Goal: Find specific page/section: Find specific page/section

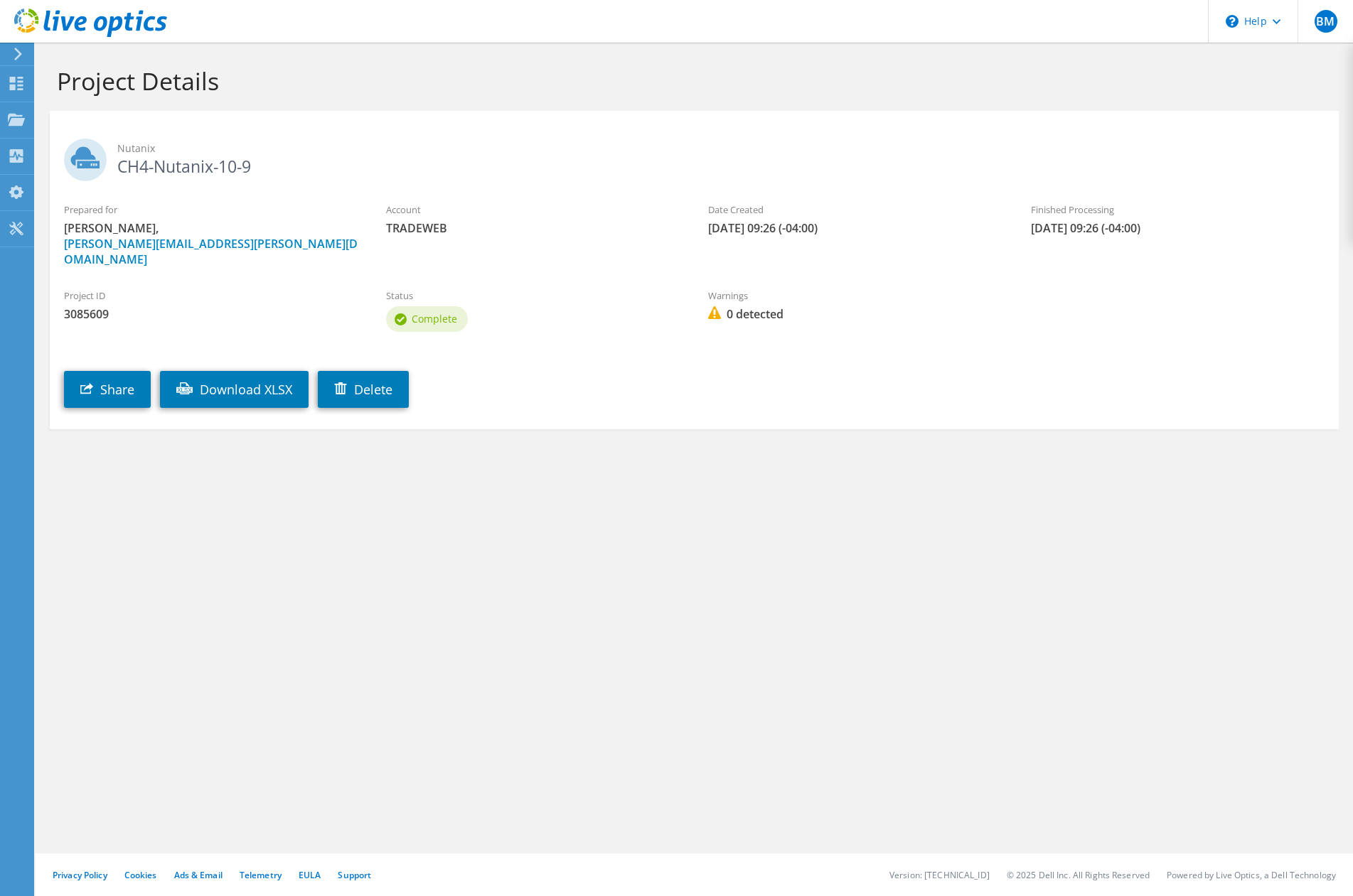
drag, startPoint x: 450, startPoint y: 515, endPoint x: 443, endPoint y: 502, distance: 14.8
click at [447, 516] on div "Project Details Nutanix CH4-Nutanix-10-9 Prepared for Brian McCullough, brian.m…" at bounding box center [694, 469] width 1317 height 854
click at [510, 290] on div "Status Complete" at bounding box center [532, 311] width 322 height 61
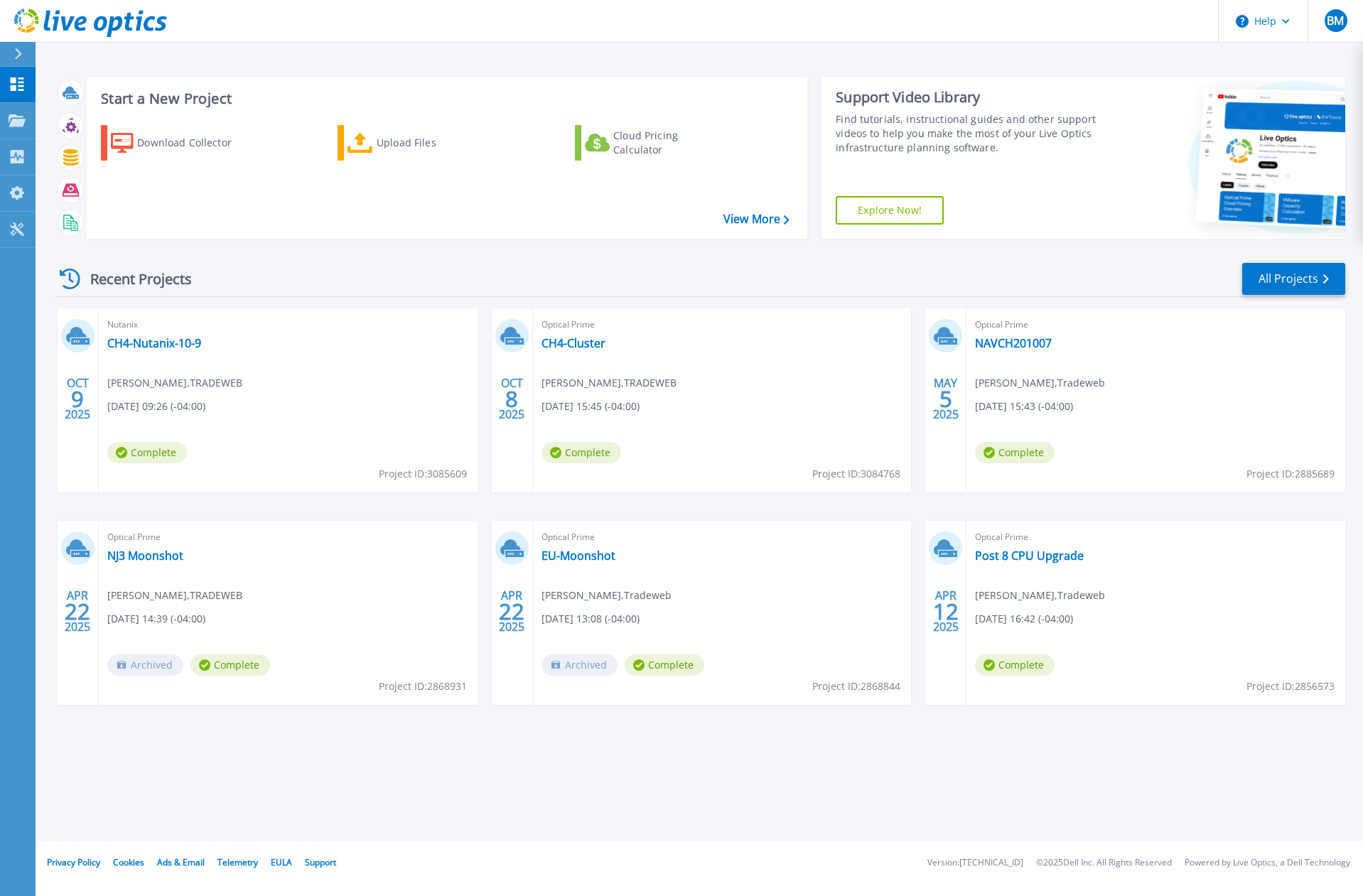
click at [182, 376] on span "Brian McCullough , TRADEWEB" at bounding box center [175, 383] width 135 height 16
click at [152, 336] on div "Nutanix CH4-Nutanix-10-9 Brian McCullough , TRADEWEB 10/09/2025, 09:26 (-04:00)…" at bounding box center [288, 400] width 379 height 184
click at [153, 342] on link "CH4-Nutanix-10-9" at bounding box center [154, 343] width 94 height 14
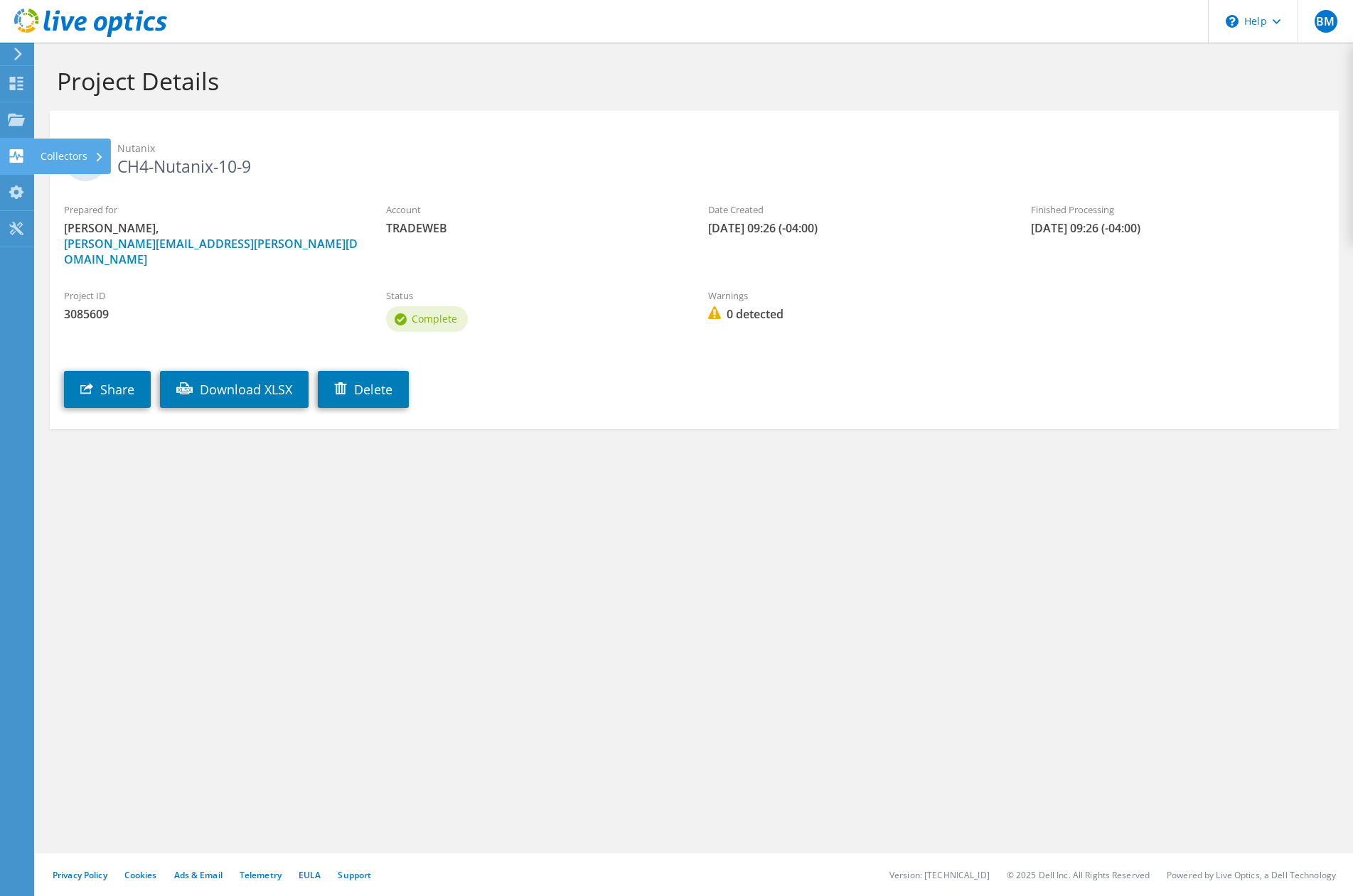
click at [12, 153] on use at bounding box center [17, 156] width 13 height 13
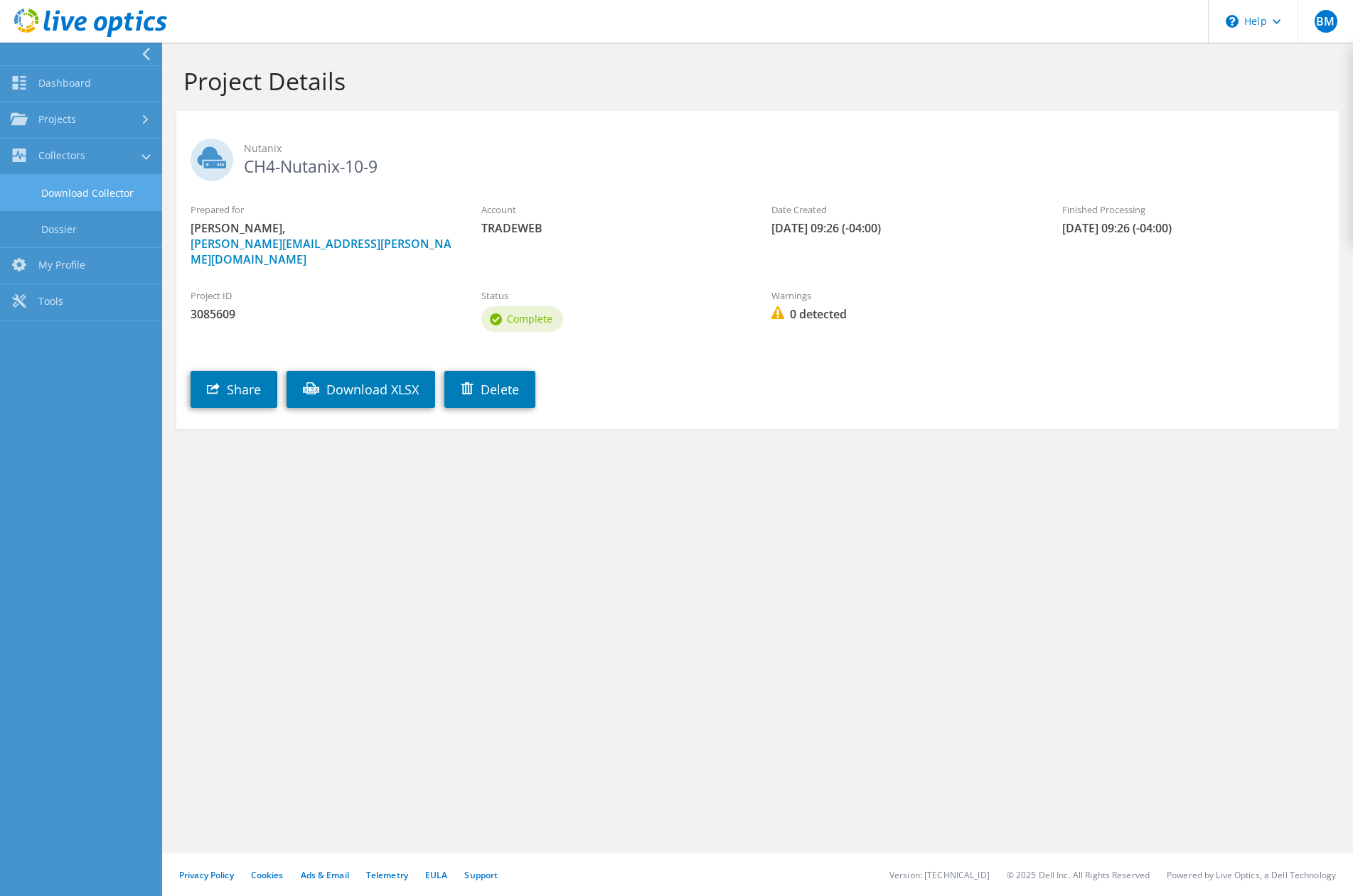
click at [123, 196] on link "Download Collector" at bounding box center [81, 193] width 162 height 37
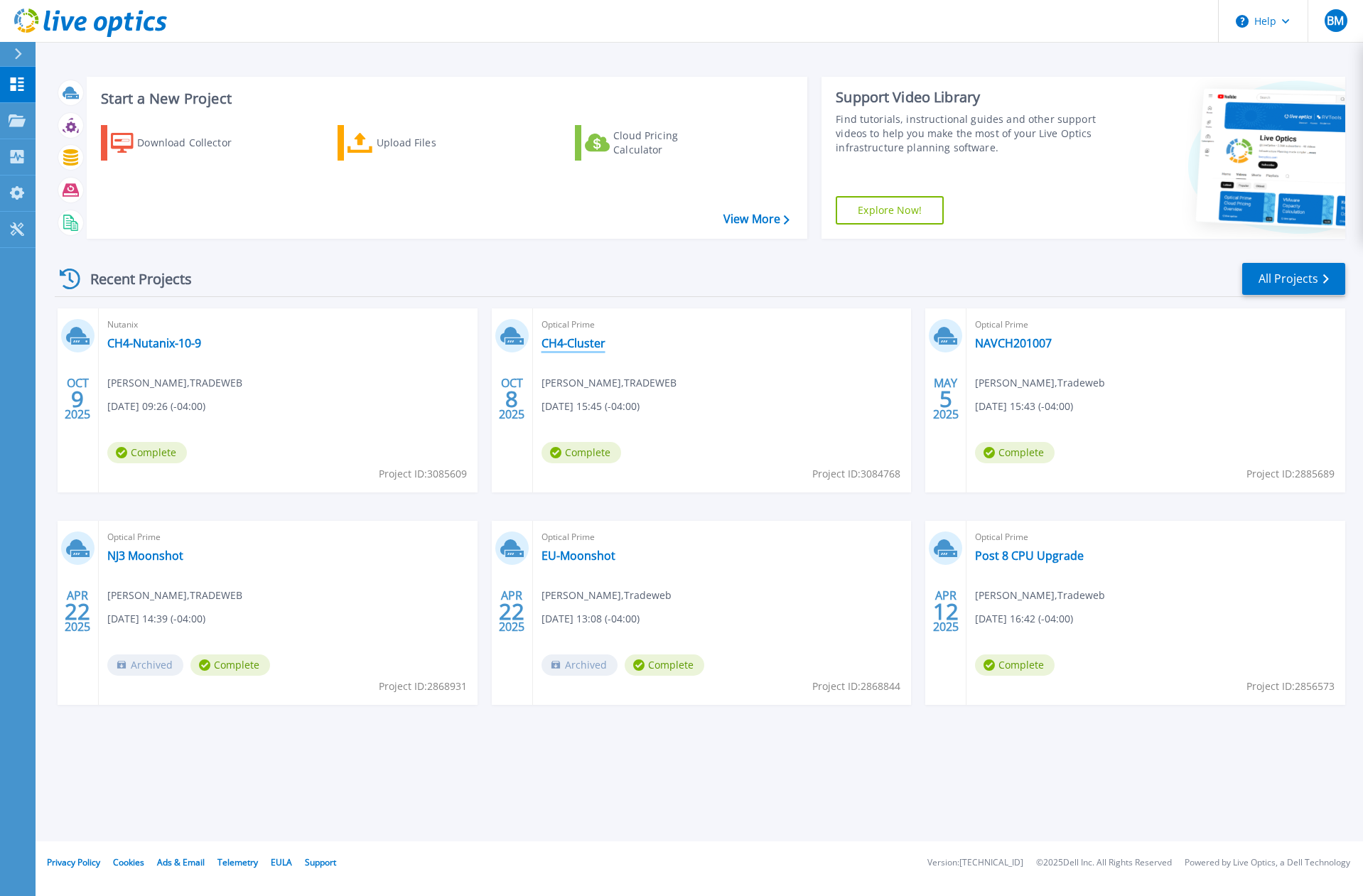
click at [572, 341] on link "CH4-Cluster" at bounding box center [573, 343] width 64 height 14
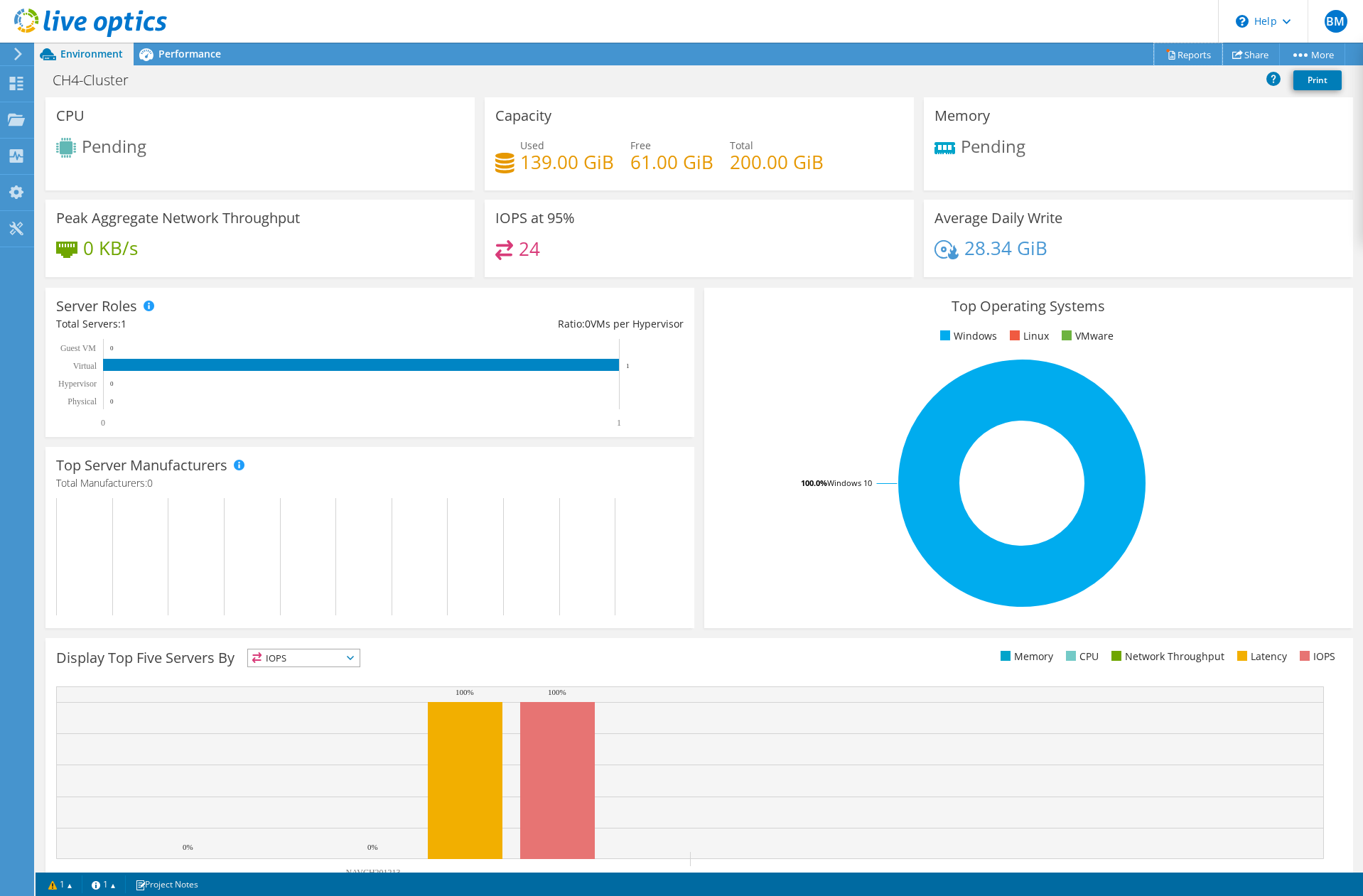
click at [1186, 60] on link "Reports" at bounding box center [1188, 54] width 68 height 22
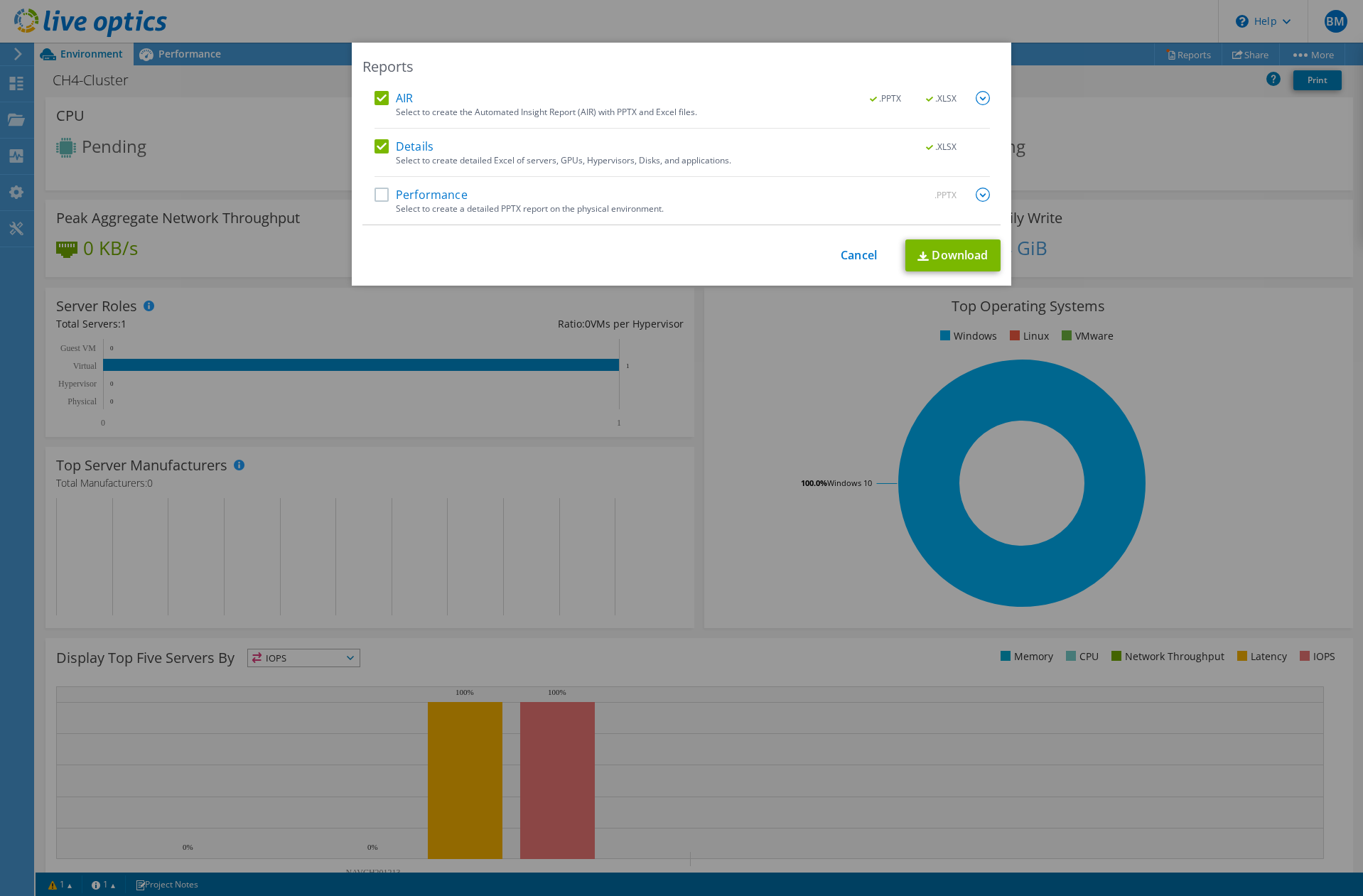
click at [452, 365] on div "Reports AIR .PPTX .XLSX Select to create the Automated Insight Report (AIR) wit…" at bounding box center [681, 448] width 1363 height 811
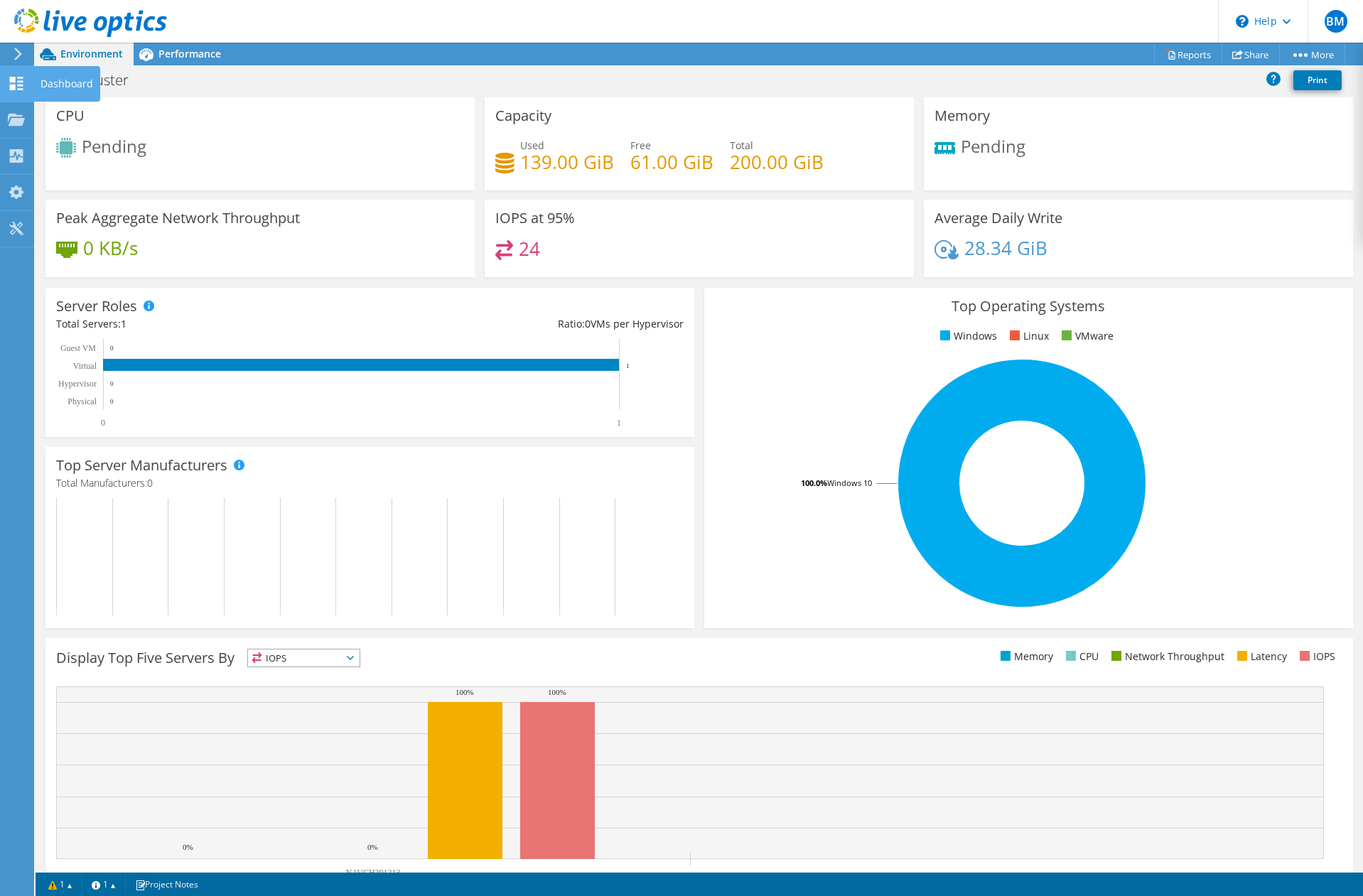
click at [12, 85] on use at bounding box center [17, 83] width 13 height 13
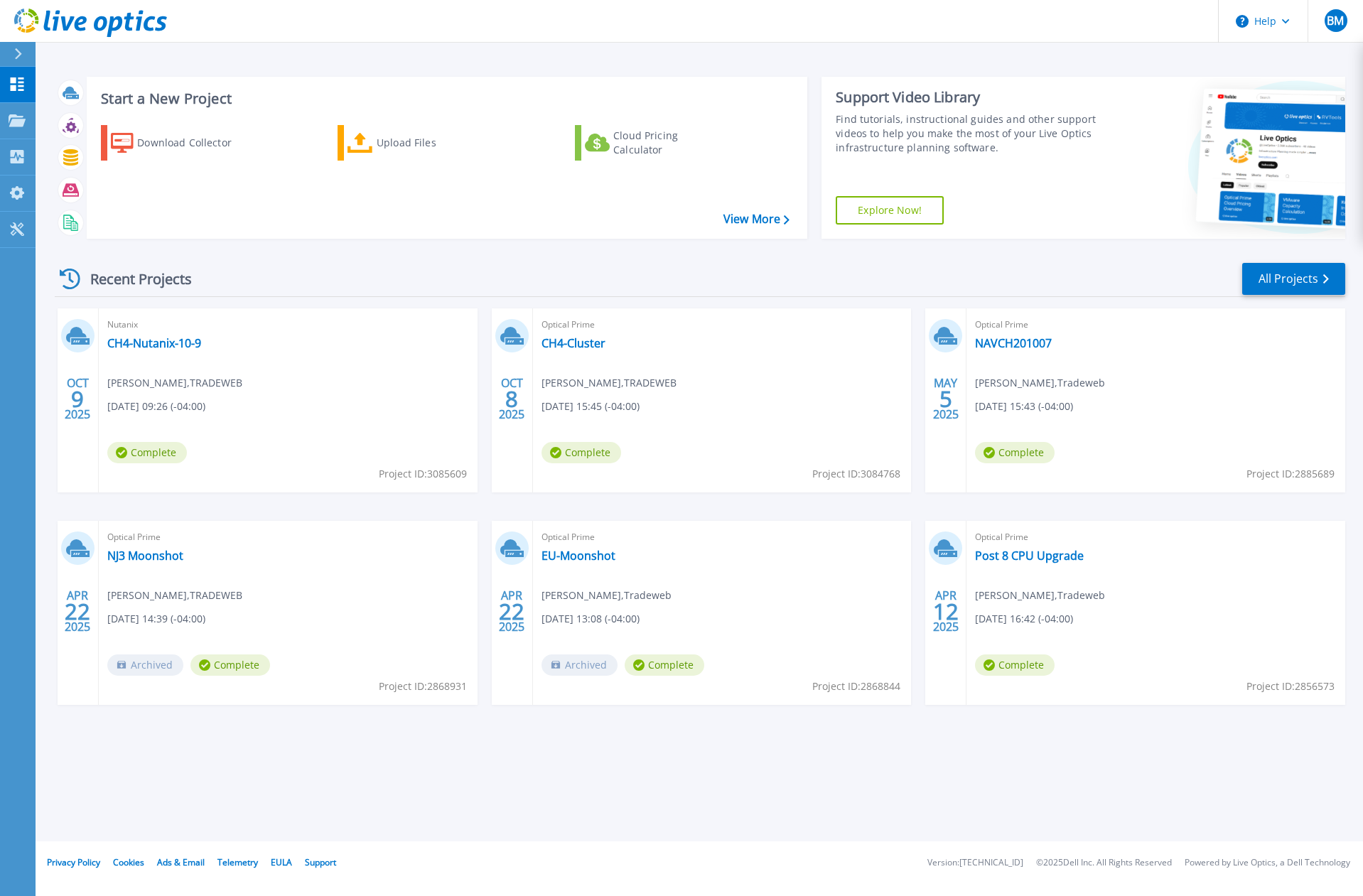
click at [1067, 547] on div "Optical Prime Post 8 CPU Upgrade Corey Kirschner , Tradeweb 04/12/2025, 16:42 (…" at bounding box center [1156, 613] width 379 height 184
click at [1065, 555] on link "Post 8 CPU Upgrade" at bounding box center [1029, 555] width 109 height 14
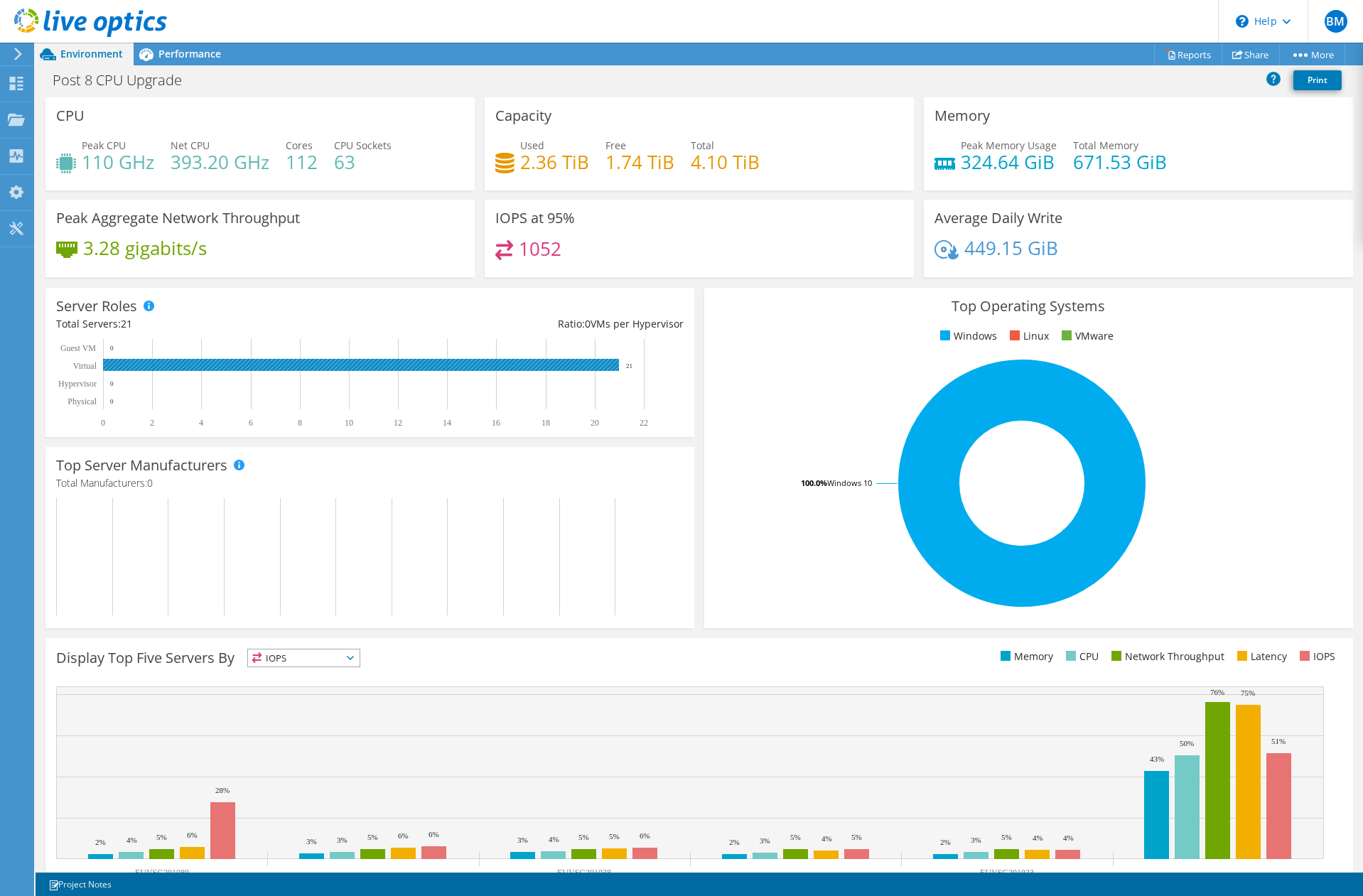
click at [239, 366] on rect at bounding box center [361, 365] width 516 height 12
